Goal: Navigation & Orientation: Find specific page/section

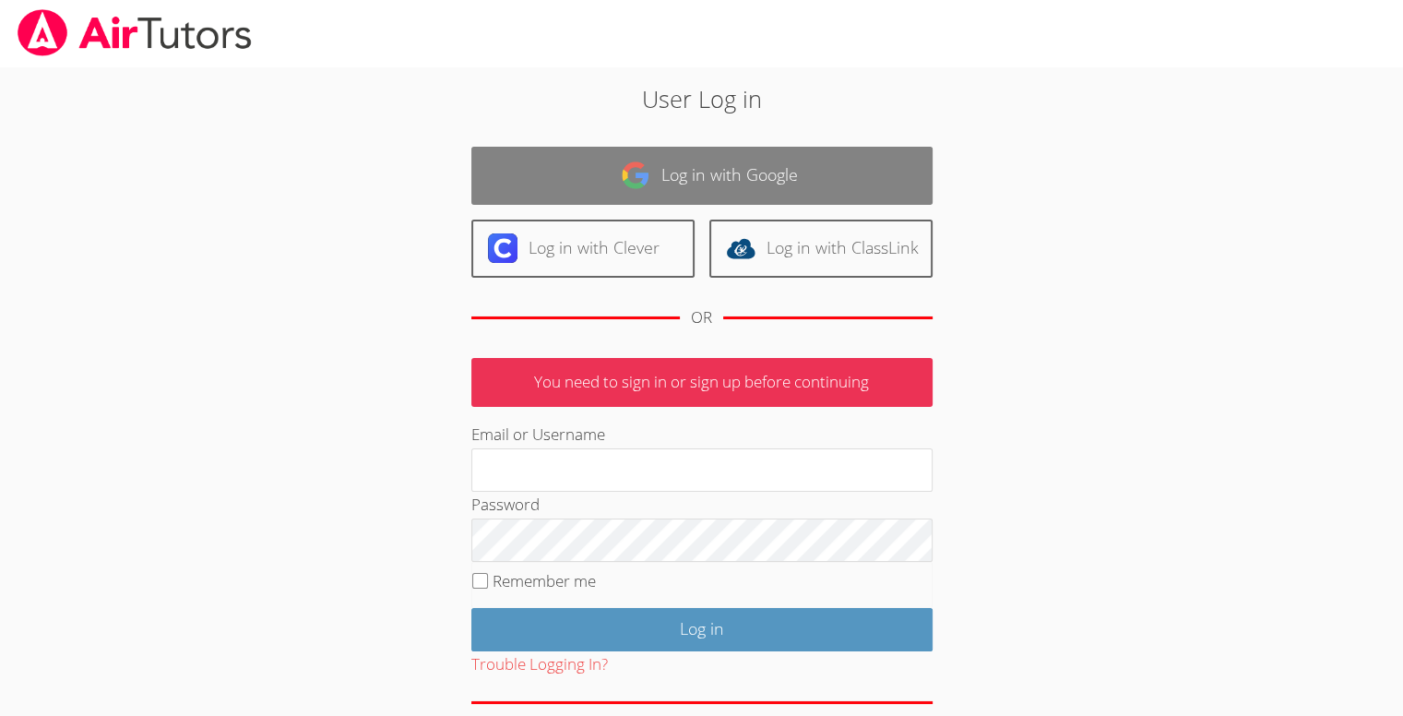
click at [549, 184] on link "Log in with Google" at bounding box center [701, 176] width 461 height 58
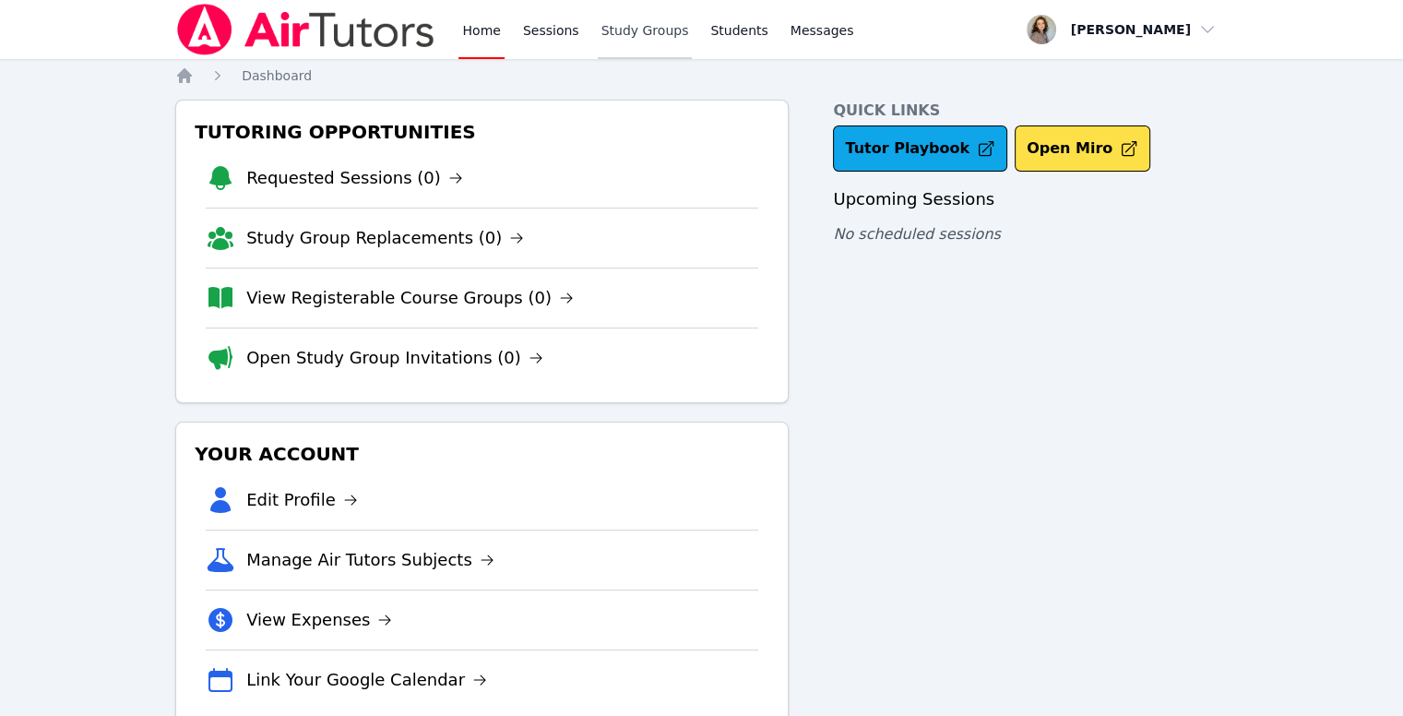
click at [627, 34] on link "Study Groups" at bounding box center [645, 29] width 95 height 59
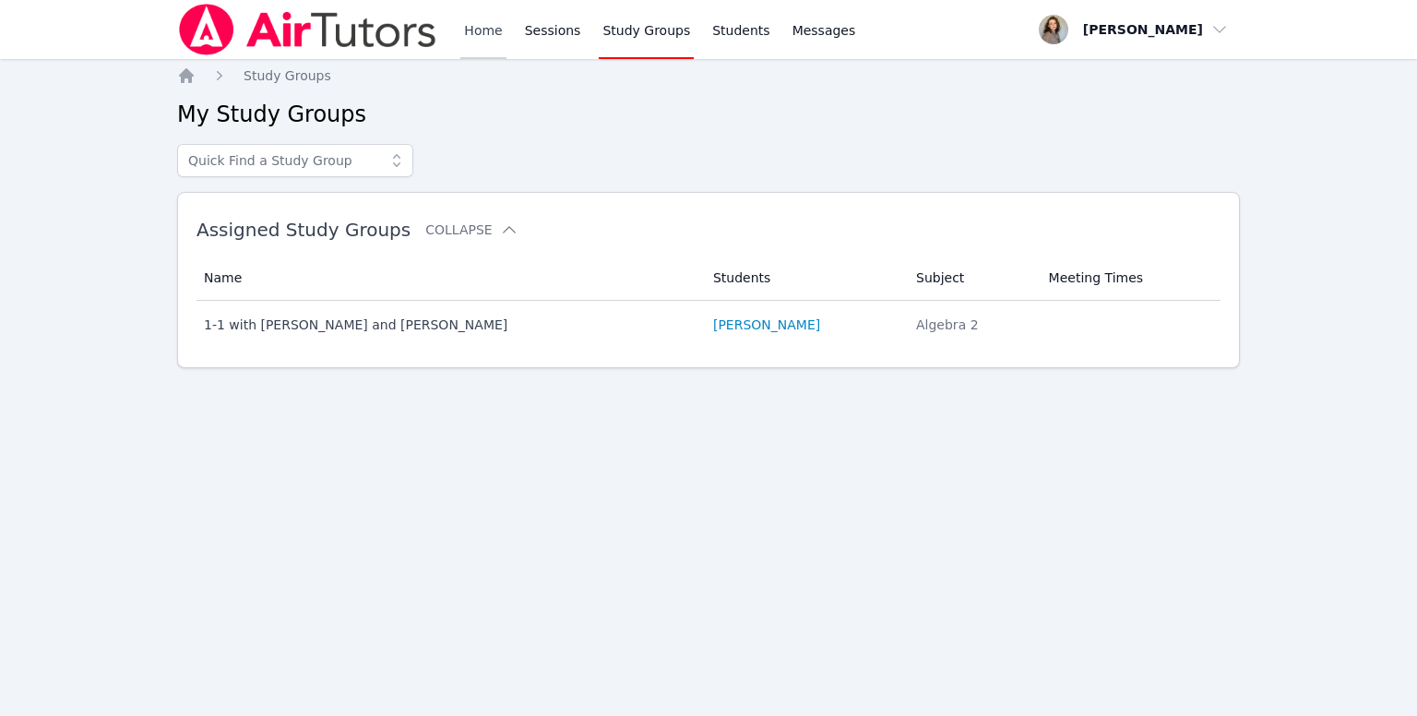
click at [477, 34] on link "Home" at bounding box center [482, 29] width 45 height 59
